Goal: Entertainment & Leisure: Browse casually

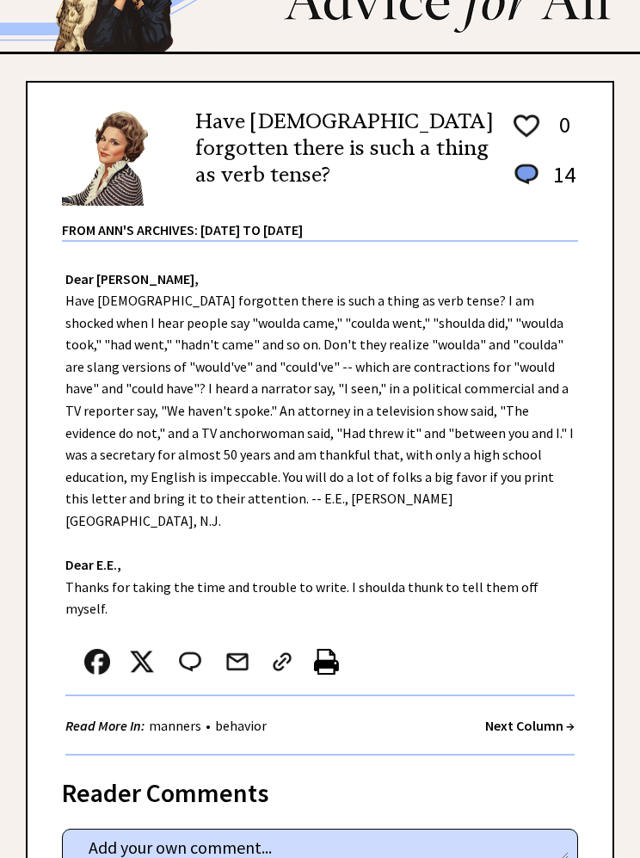
scroll to position [101, 0]
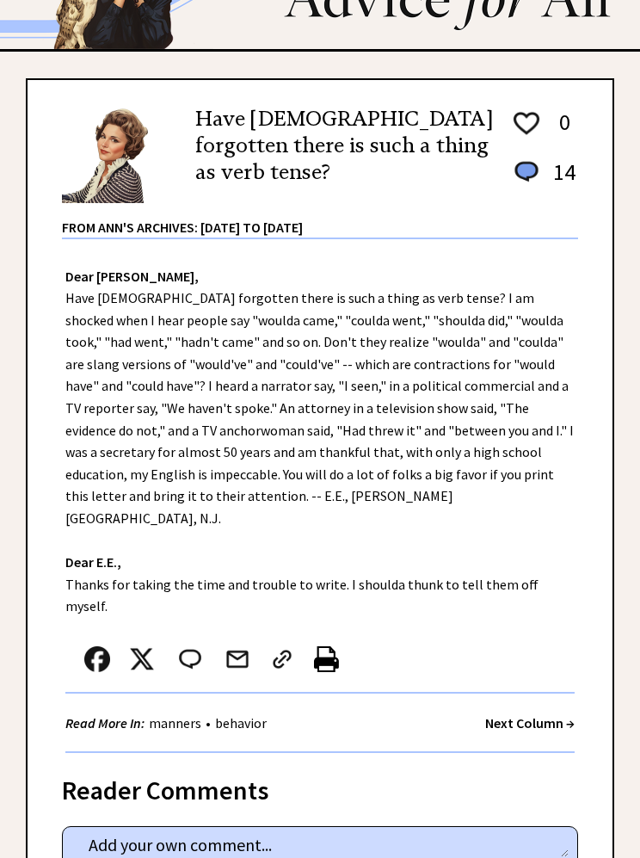
click at [542, 715] on strong "Next Column →" at bounding box center [530, 723] width 90 height 17
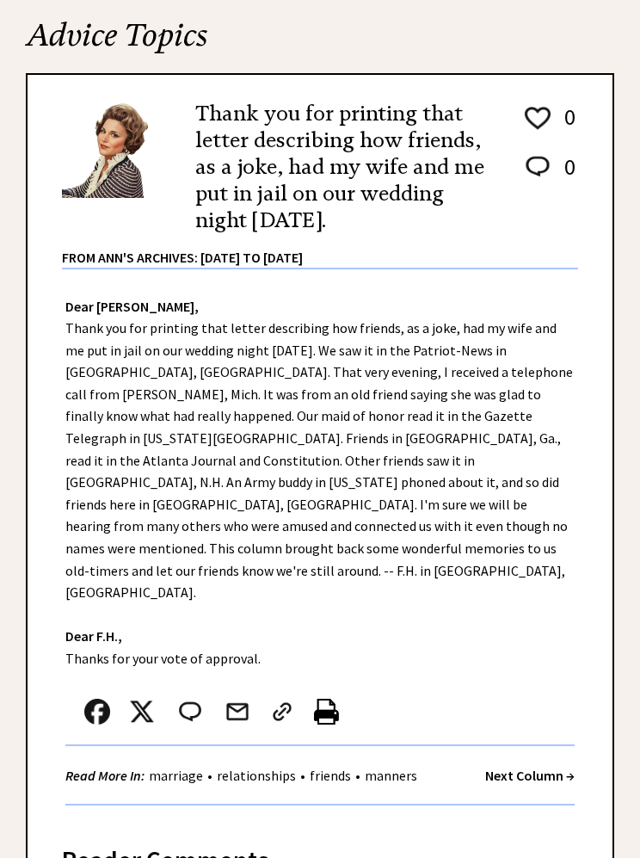
scroll to position [178, 0]
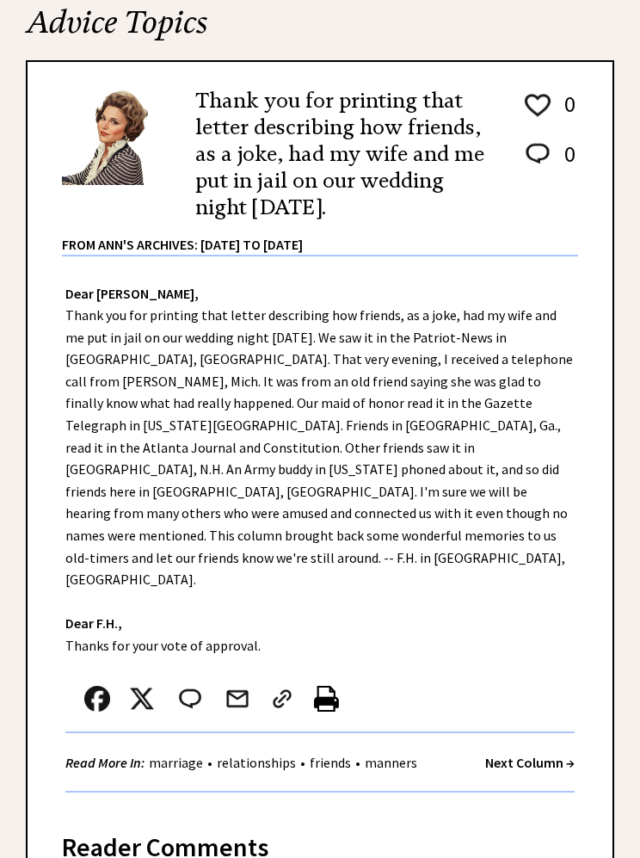
click at [541, 754] on strong "Next Column →" at bounding box center [530, 762] width 90 height 17
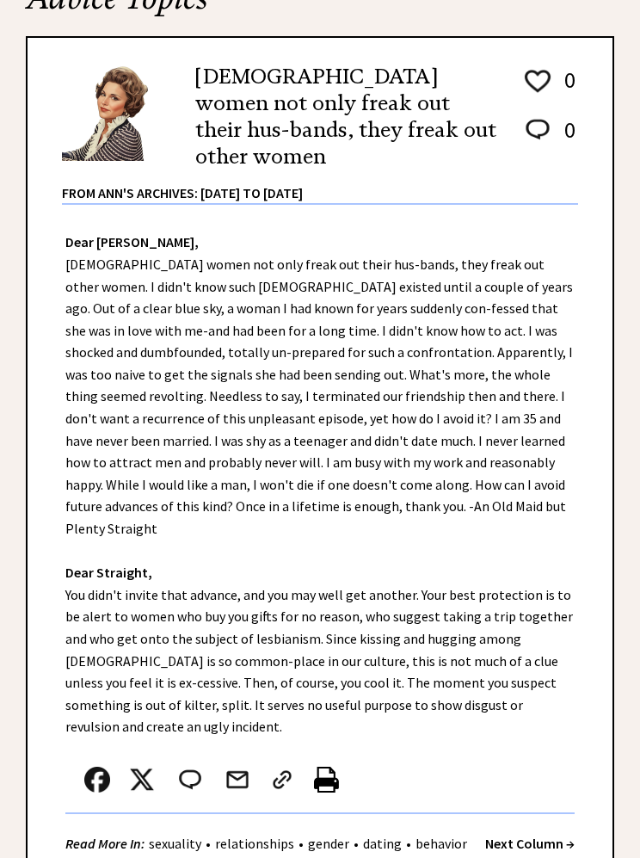
scroll to position [210, 0]
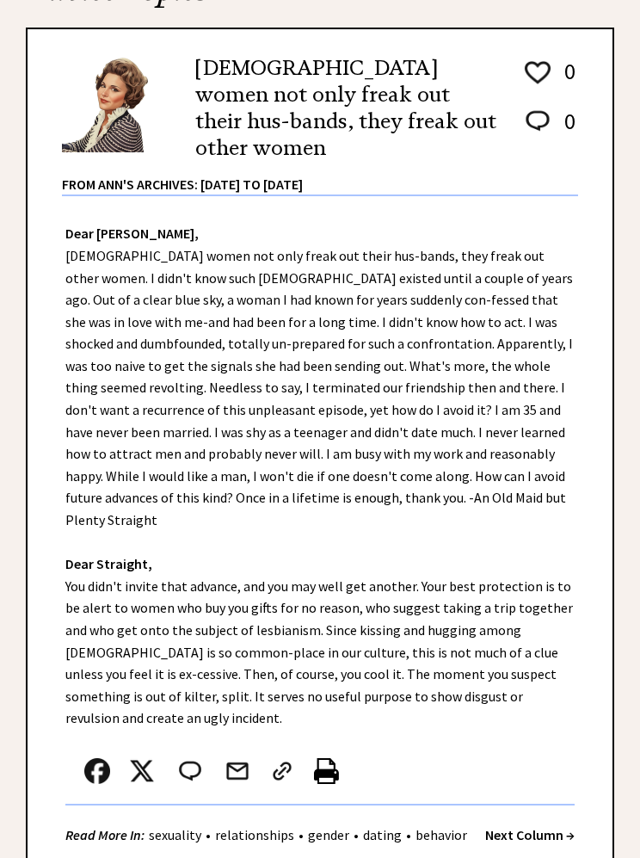
click at [554, 827] on strong "Next Column →" at bounding box center [530, 835] width 90 height 17
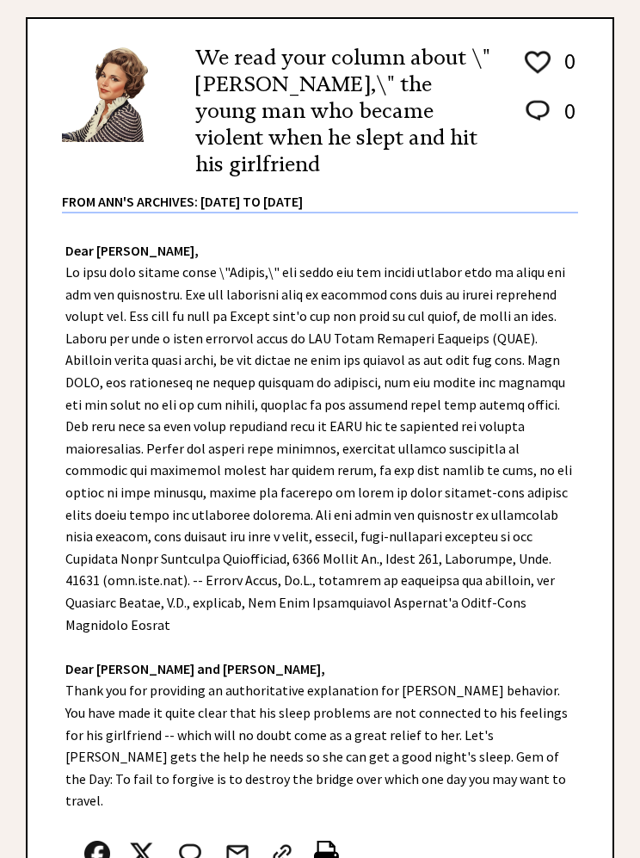
scroll to position [221, 0]
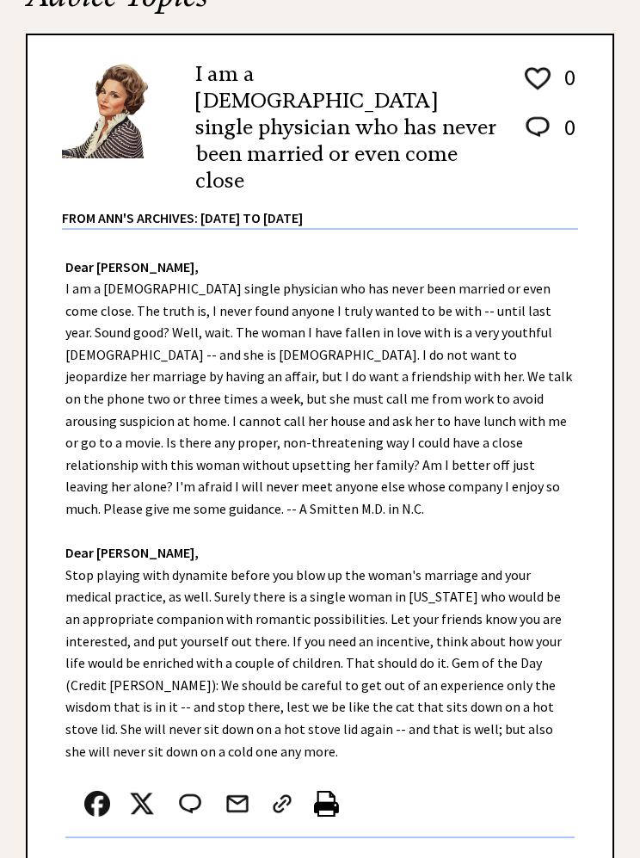
scroll to position [207, 0]
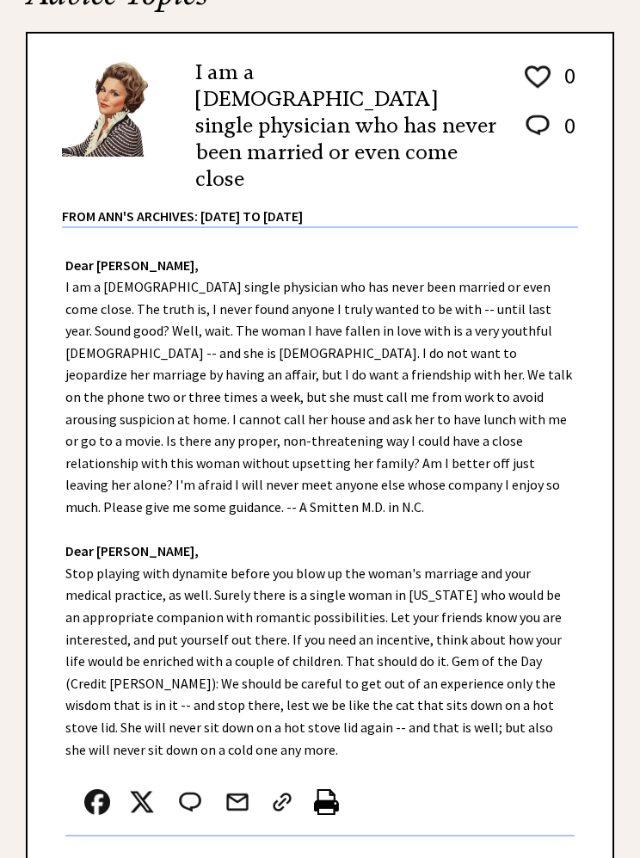
click at [534, 857] on strong "Next Column →" at bounding box center [530, 865] width 90 height 17
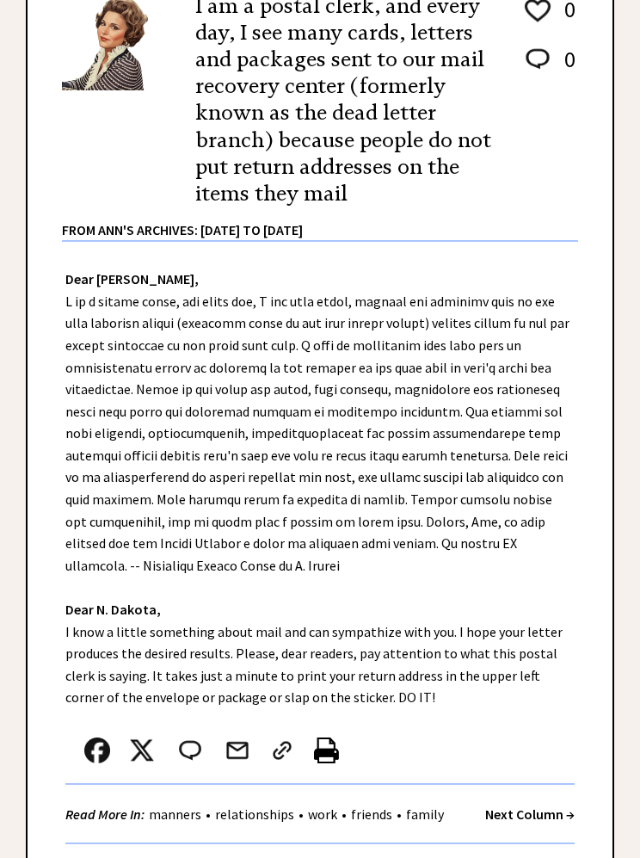
scroll to position [288, 0]
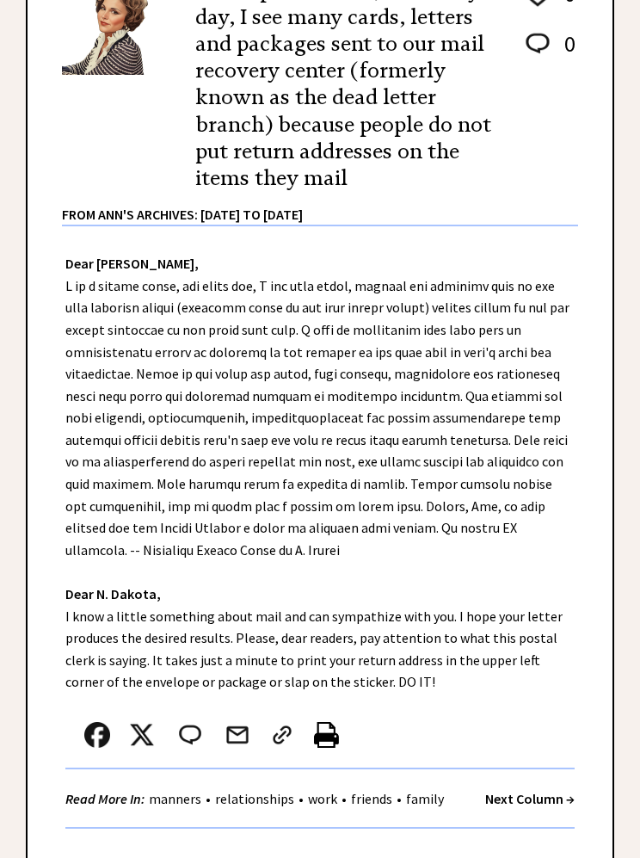
click at [547, 790] on strong "Next Column →" at bounding box center [530, 798] width 90 height 17
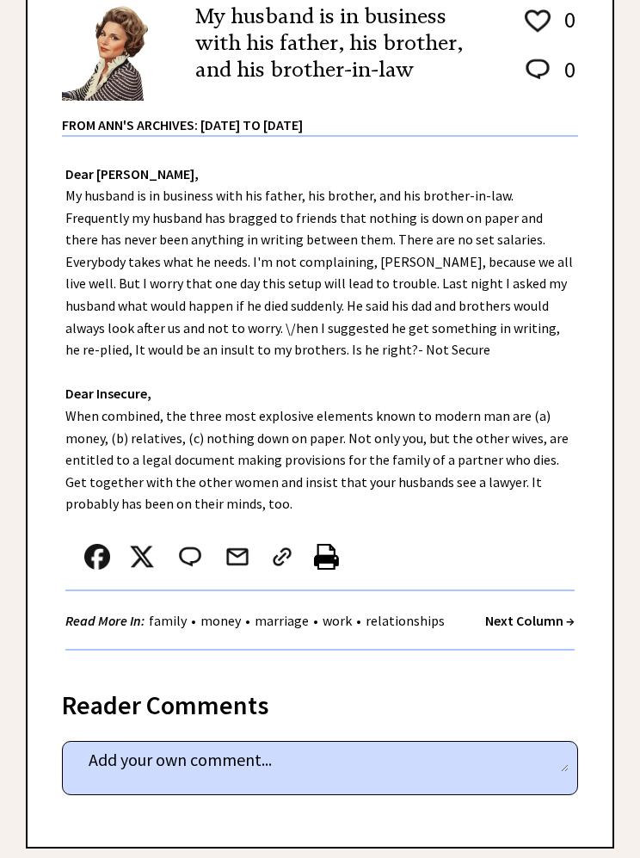
scroll to position [263, 0]
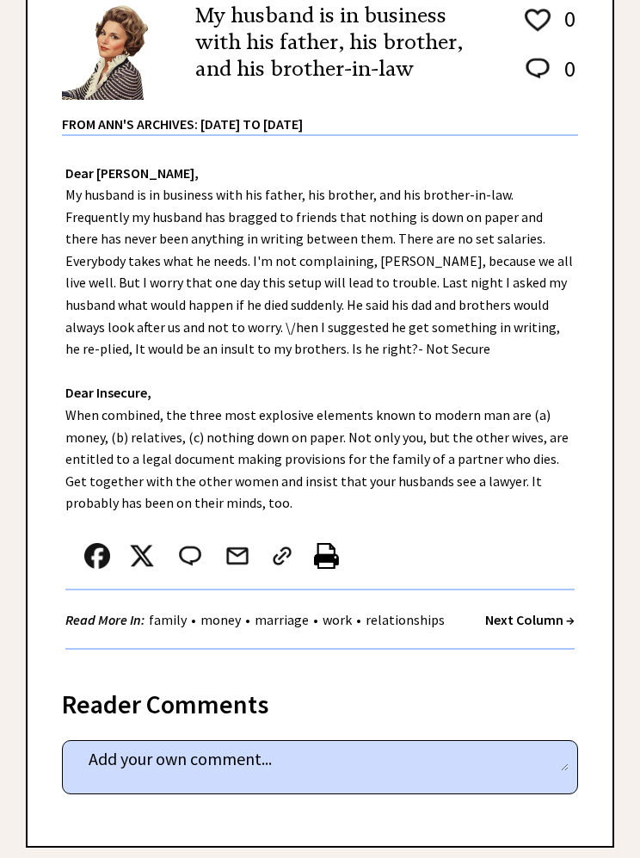
click at [534, 618] on strong "Next Column →" at bounding box center [530, 619] width 90 height 17
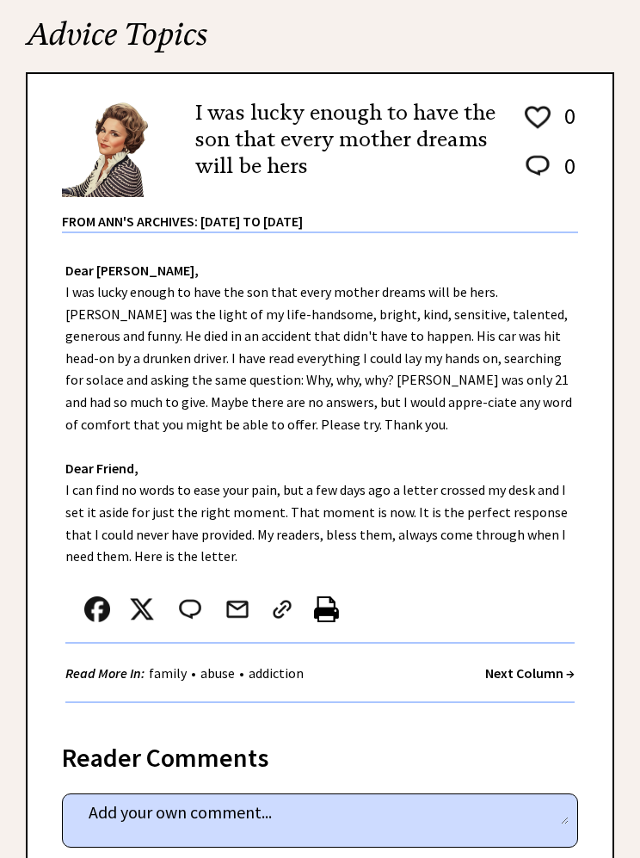
scroll to position [173, 0]
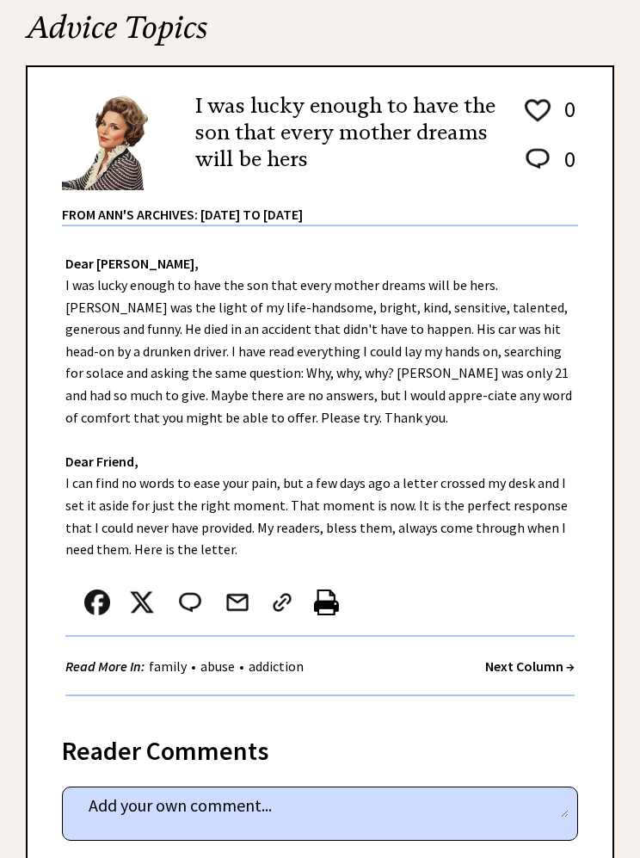
click at [540, 660] on strong "Next Column →" at bounding box center [530, 665] width 90 height 17
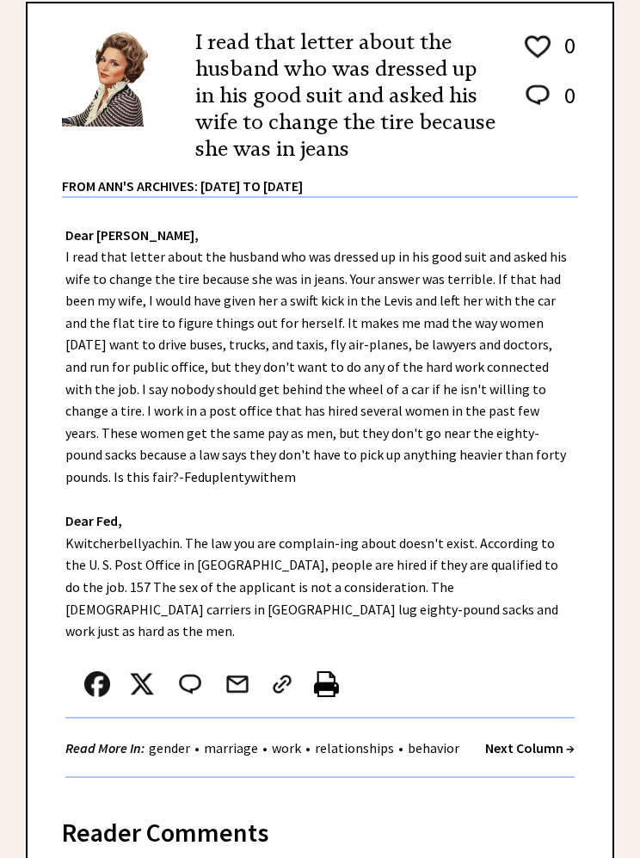
scroll to position [239, 0]
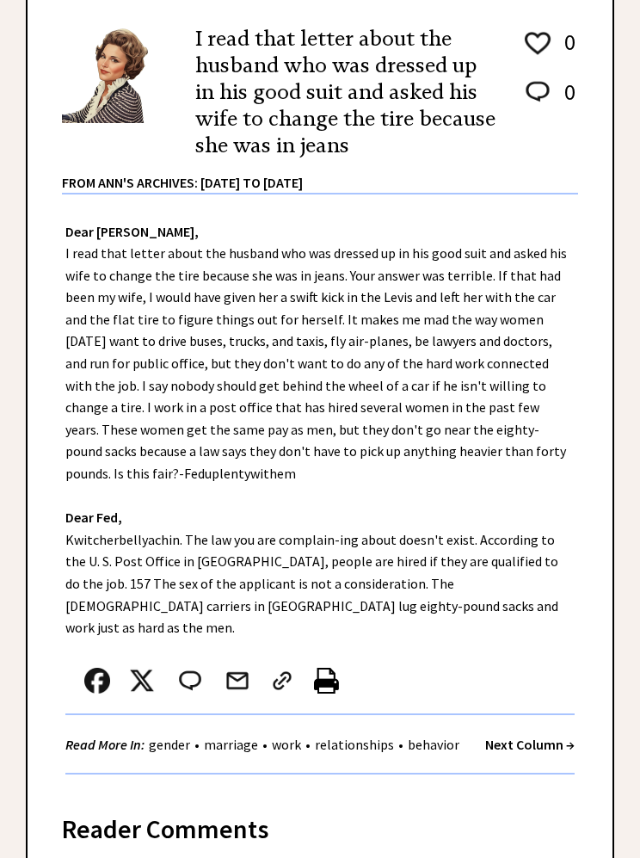
click at [538, 737] on strong "Next Column →" at bounding box center [530, 745] width 90 height 17
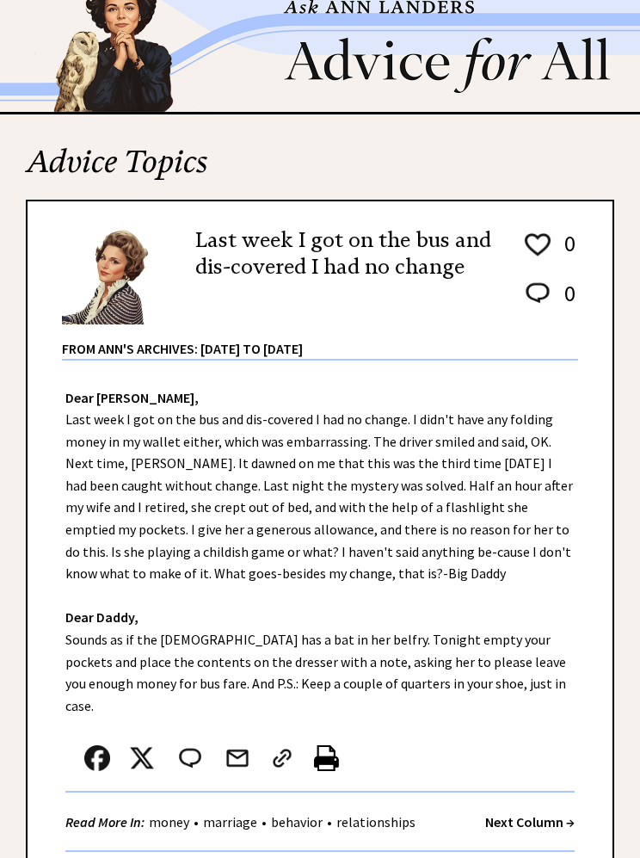
scroll to position [55, 0]
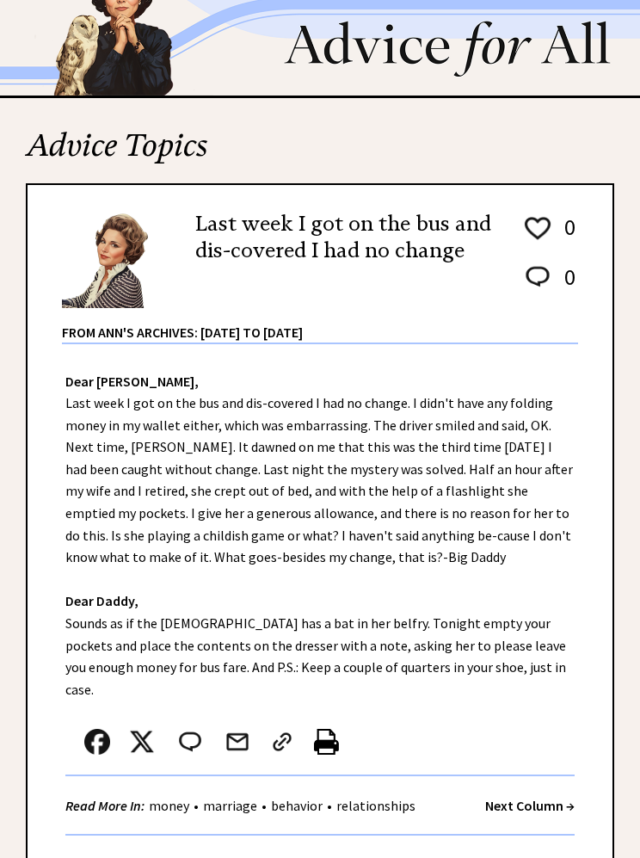
click at [540, 797] on strong "Next Column →" at bounding box center [530, 805] width 90 height 17
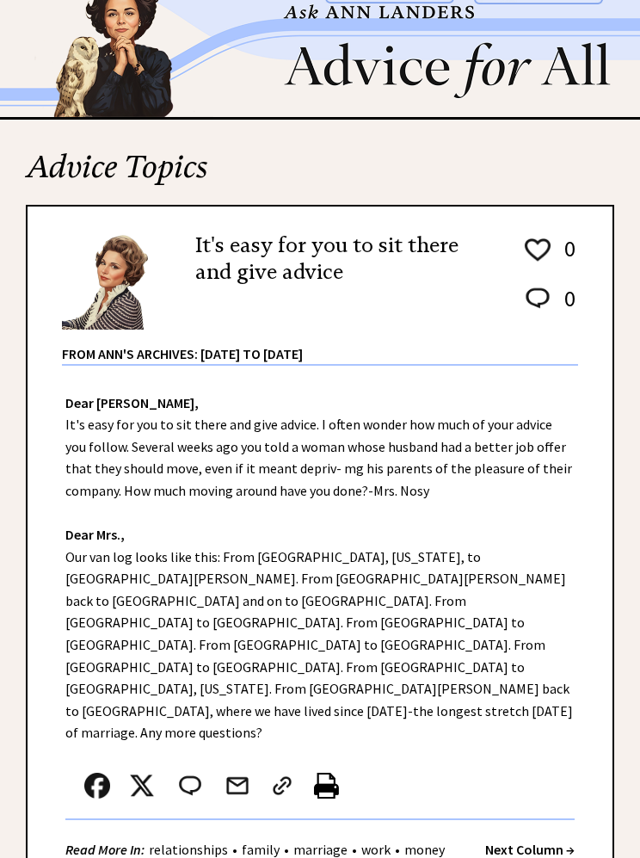
scroll to position [44, 0]
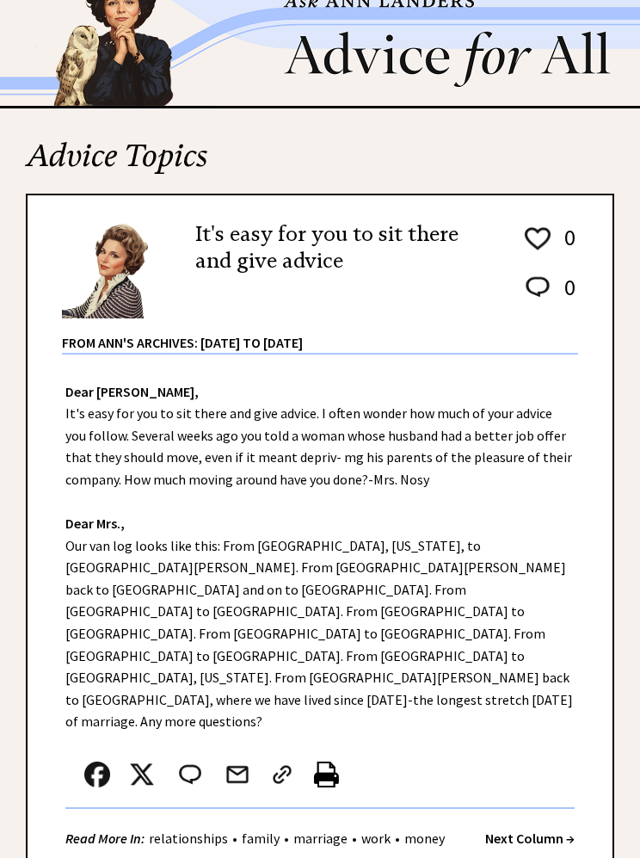
click at [540, 830] on strong "Next Column →" at bounding box center [530, 838] width 90 height 17
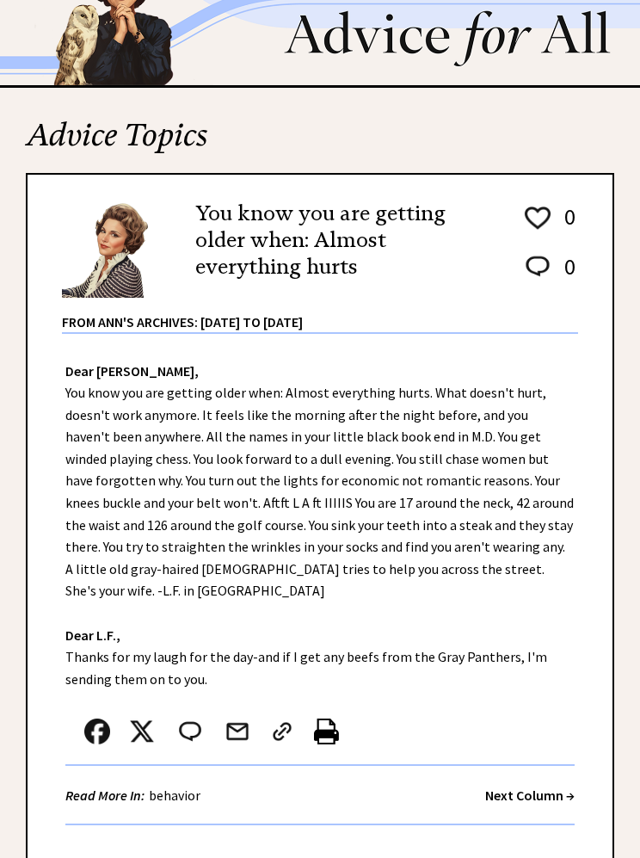
scroll to position [65, 0]
click at [538, 787] on strong "Next Column →" at bounding box center [530, 795] width 90 height 17
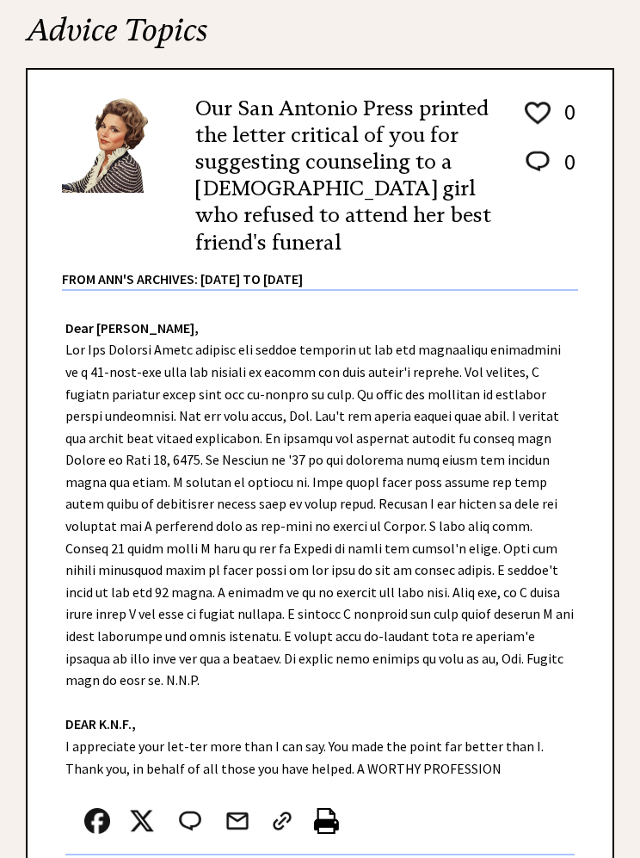
scroll to position [170, 0]
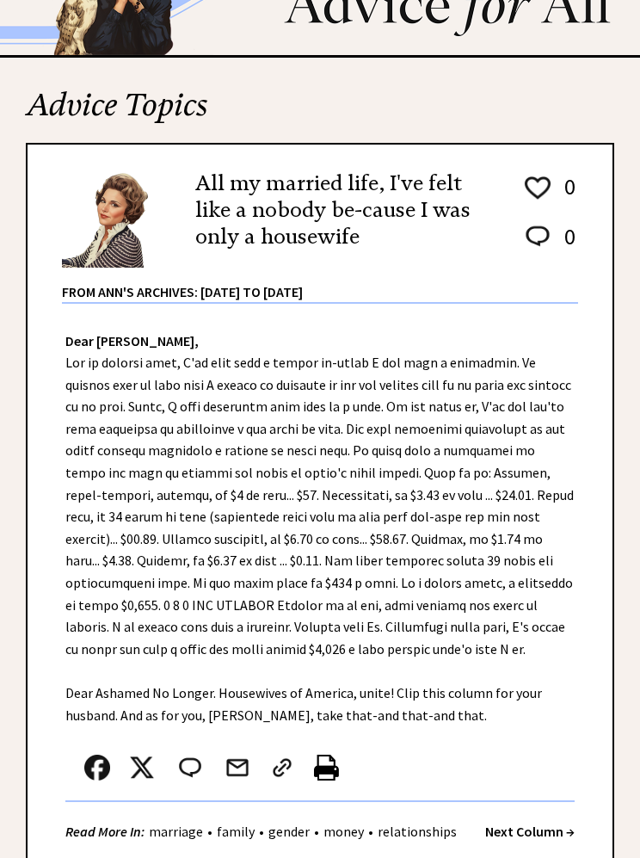
scroll to position [96, 0]
click at [540, 823] on strong "Next Column →" at bounding box center [530, 831] width 90 height 17
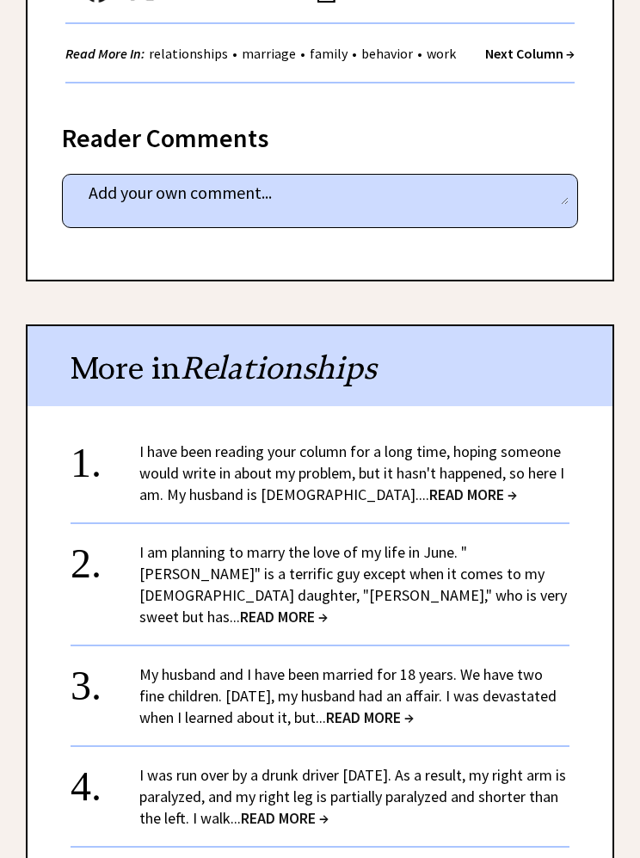
scroll to position [1102, 0]
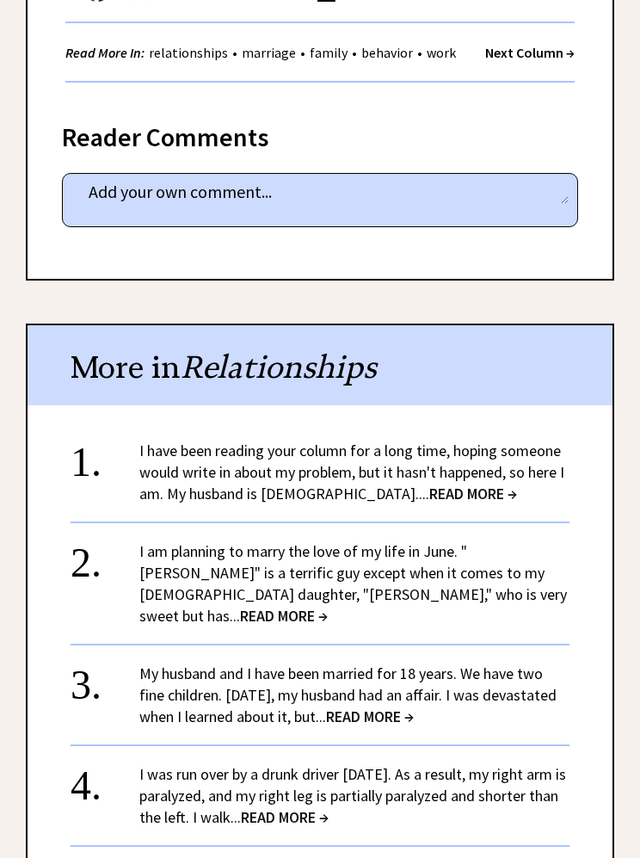
click at [429, 485] on span "READ MORE →" at bounding box center [473, 495] width 88 height 20
